Goal: Task Accomplishment & Management: Complete application form

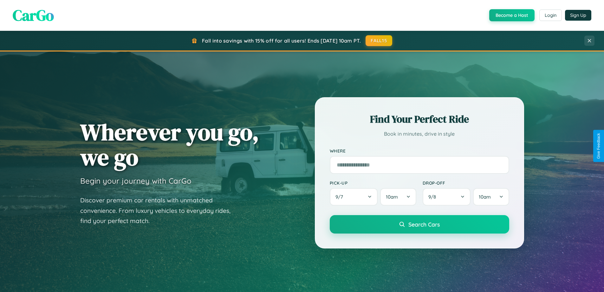
scroll to position [273, 0]
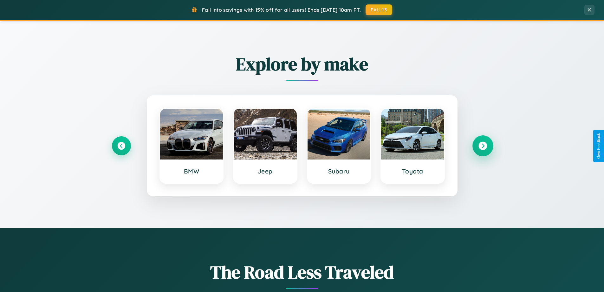
click at [483, 146] on icon at bounding box center [483, 145] width 9 height 9
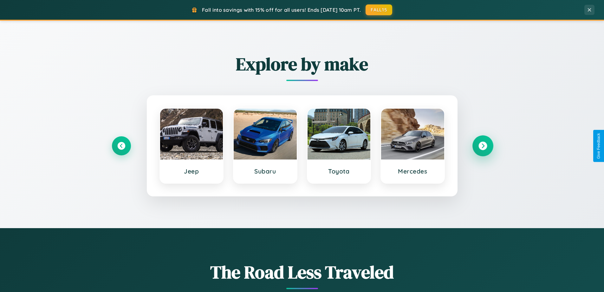
click at [483, 146] on icon at bounding box center [483, 145] width 9 height 9
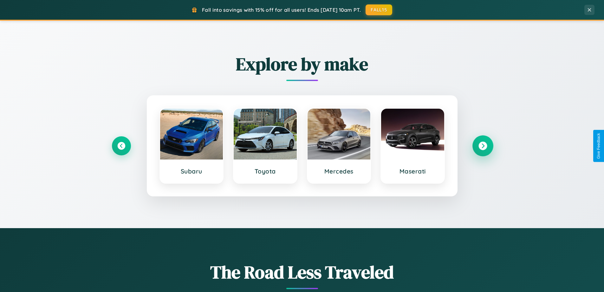
click at [483, 146] on icon at bounding box center [483, 145] width 9 height 9
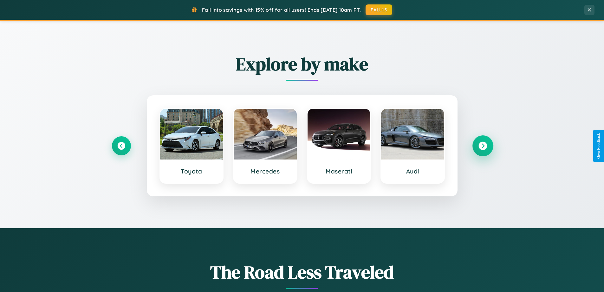
click at [483, 146] on icon at bounding box center [483, 145] width 9 height 9
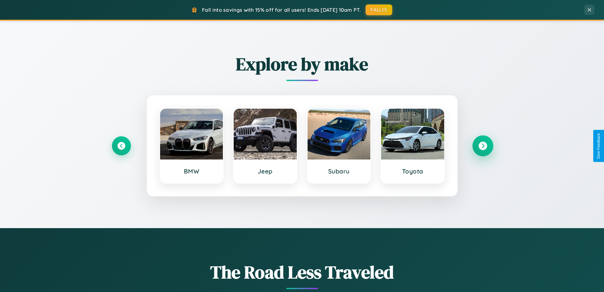
click at [483, 146] on icon at bounding box center [483, 145] width 9 height 9
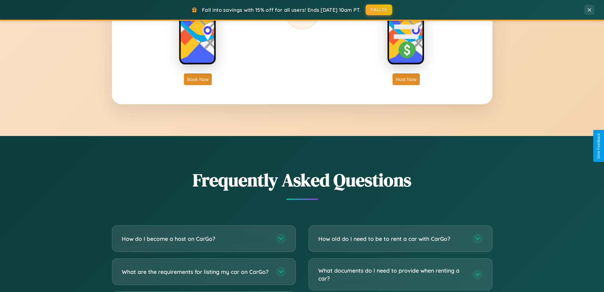
scroll to position [1221, 0]
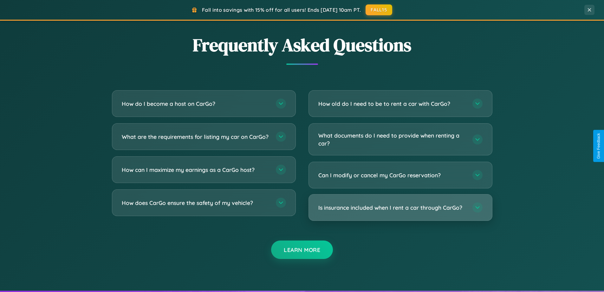
click at [400, 208] on h3 "Is insurance included when I rent a car through CarGo?" at bounding box center [393, 207] width 148 height 8
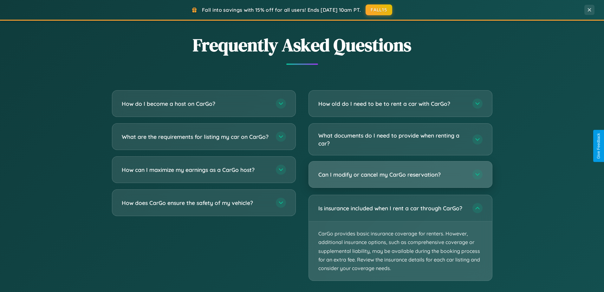
click at [400, 174] on h3 "Can I modify or cancel my CarGo reservation?" at bounding box center [393, 174] width 148 height 8
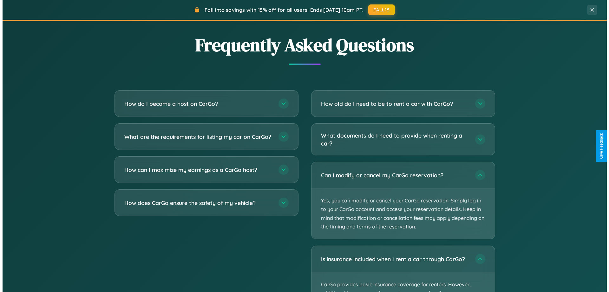
scroll to position [0, 0]
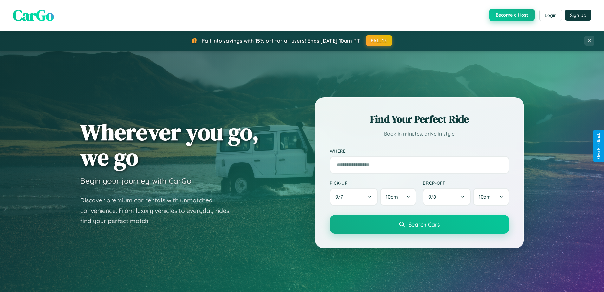
click at [511, 15] on button "Become a Host" at bounding box center [512, 15] width 45 height 12
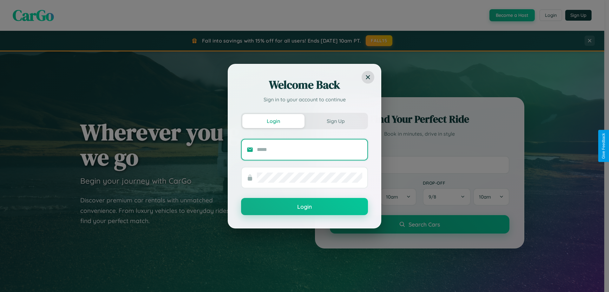
click at [310, 149] on input "text" at bounding box center [309, 149] width 105 height 10
type input "**********"
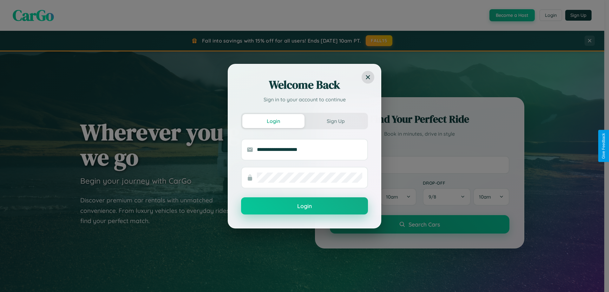
click at [305, 206] on button "Login" at bounding box center [304, 205] width 127 height 17
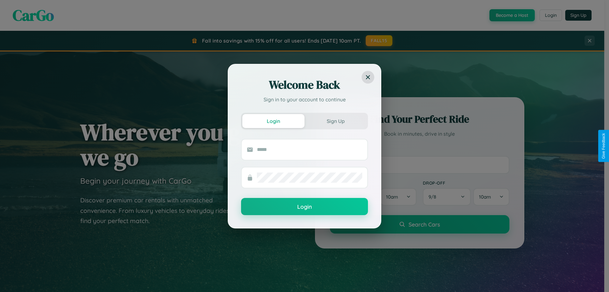
click at [511, 15] on div "Welcome Back Sign in to your account to continue Login Sign Up Login" at bounding box center [304, 146] width 609 height 292
click at [336, 121] on button "Sign Up" at bounding box center [336, 121] width 62 height 14
